Goal: Task Accomplishment & Management: Manage account settings

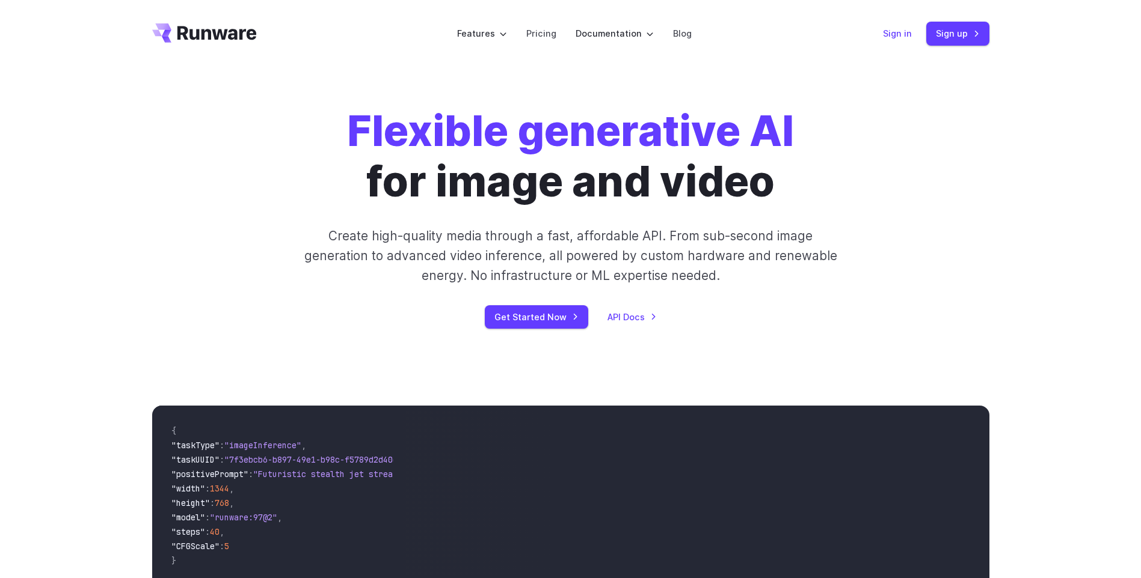
click at [905, 29] on link "Sign in" at bounding box center [897, 33] width 29 height 14
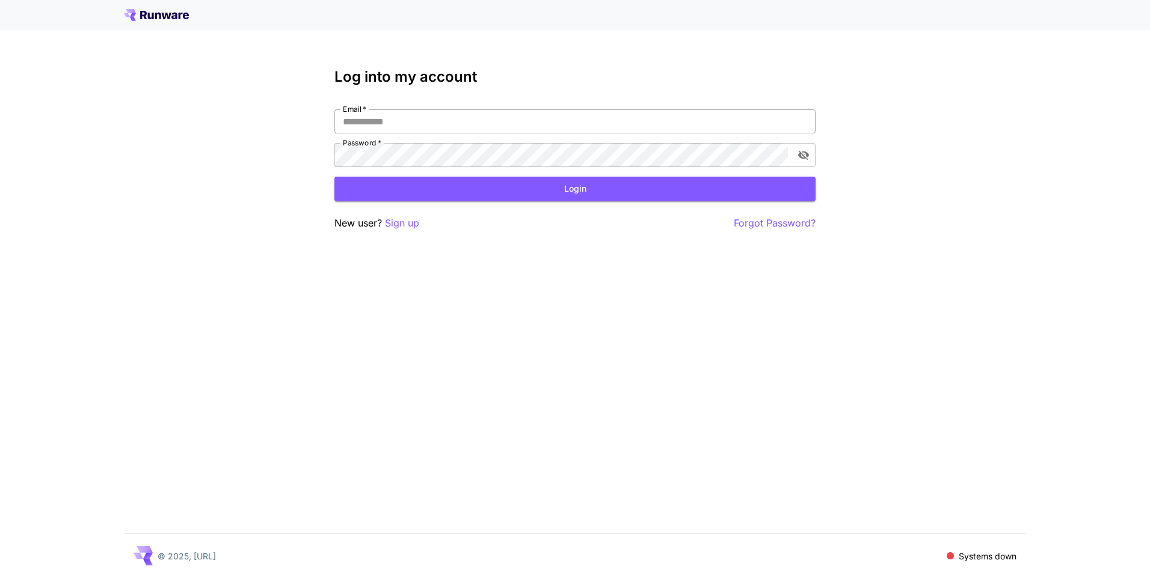
click at [722, 122] on input "Email   *" at bounding box center [574, 121] width 481 height 24
type input "**********"
click at [800, 154] on icon "toggle password visibility" at bounding box center [803, 156] width 11 height 10
click at [800, 154] on icon "toggle password visibility" at bounding box center [803, 156] width 11 height 8
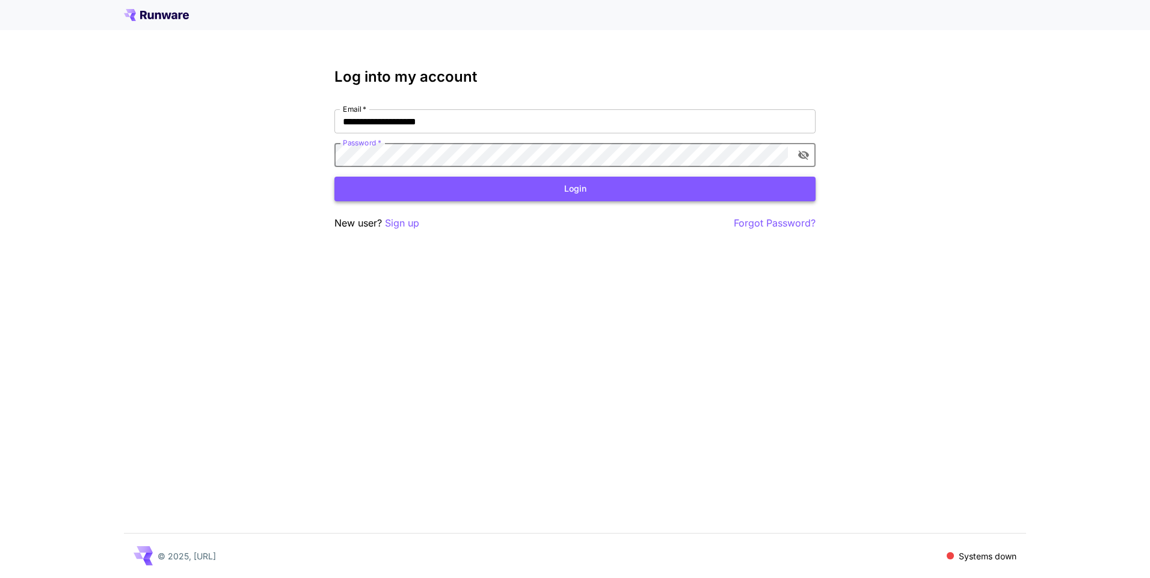
click at [765, 188] on button "Login" at bounding box center [574, 189] width 481 height 25
click at [765, 188] on div "Login" at bounding box center [574, 189] width 481 height 25
